Goal: Task Accomplishment & Management: Use online tool/utility

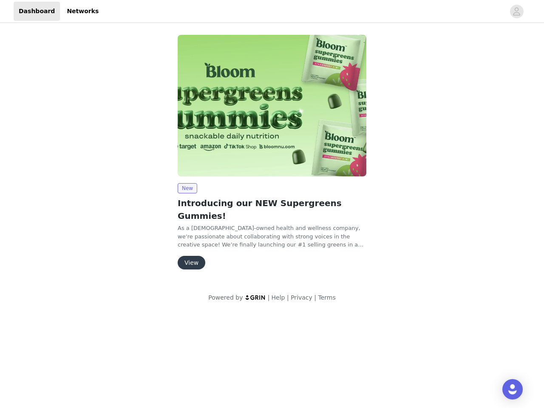
click at [272, 150] on img at bounding box center [272, 106] width 189 height 142
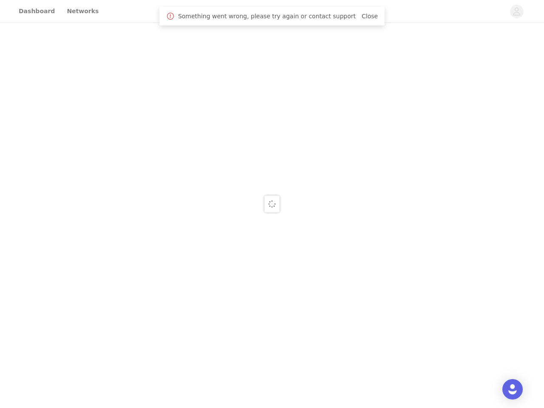
click at [272, 105] on div at bounding box center [272, 204] width 544 height 408
click at [187, 188] on div at bounding box center [272, 204] width 544 height 408
click at [191, 250] on div at bounding box center [272, 204] width 544 height 408
click at [513, 390] on img "Open Intercom Messenger" at bounding box center [513, 390] width 10 height 10
